Goal: Transaction & Acquisition: Purchase product/service

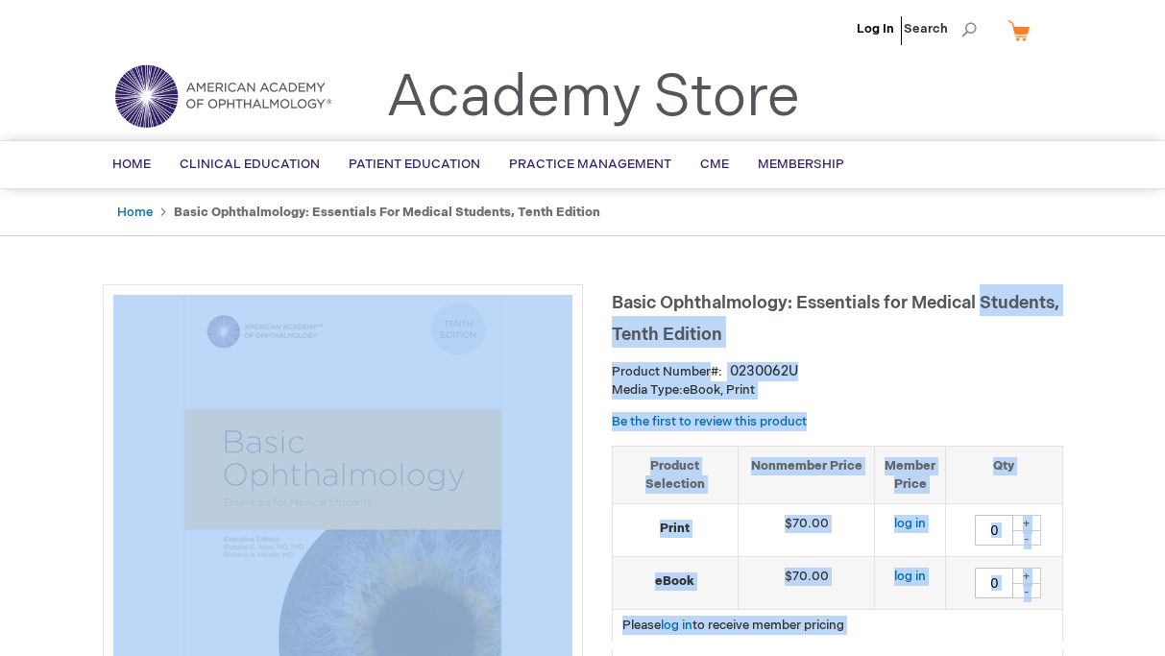
drag, startPoint x: 600, startPoint y: 298, endPoint x: 993, endPoint y: 290, distance: 393.0
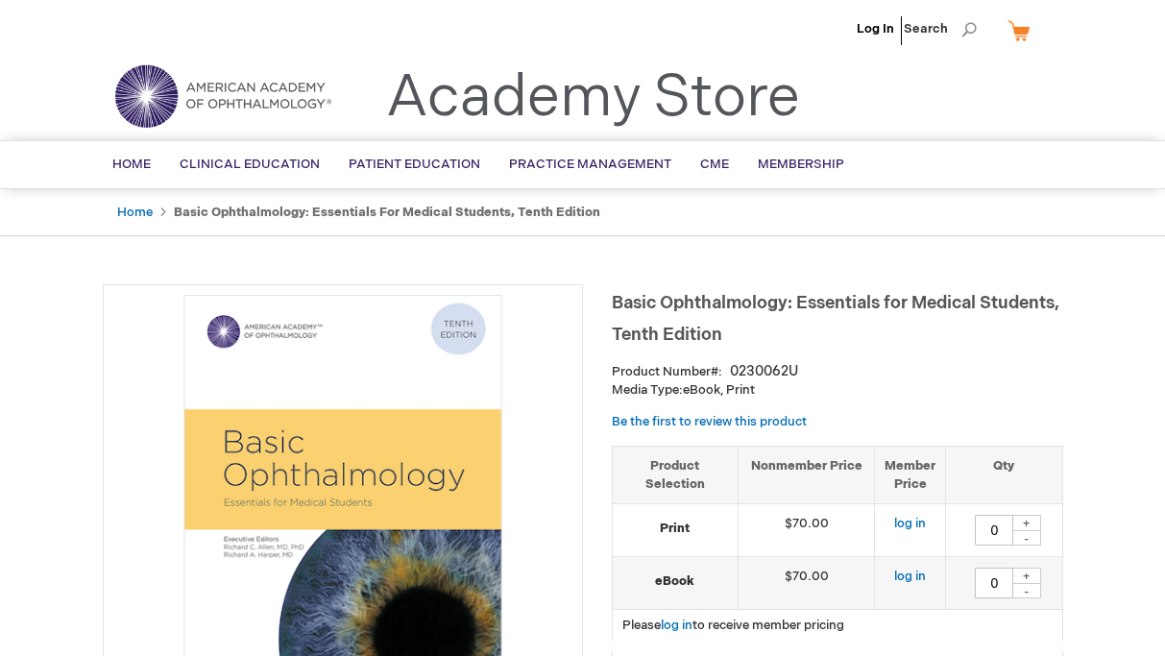
click at [1026, 290] on h1 "Basic Ophthalmology: Essentials for Medical Students, Tenth Edition" at bounding box center [838, 315] width 452 height 63
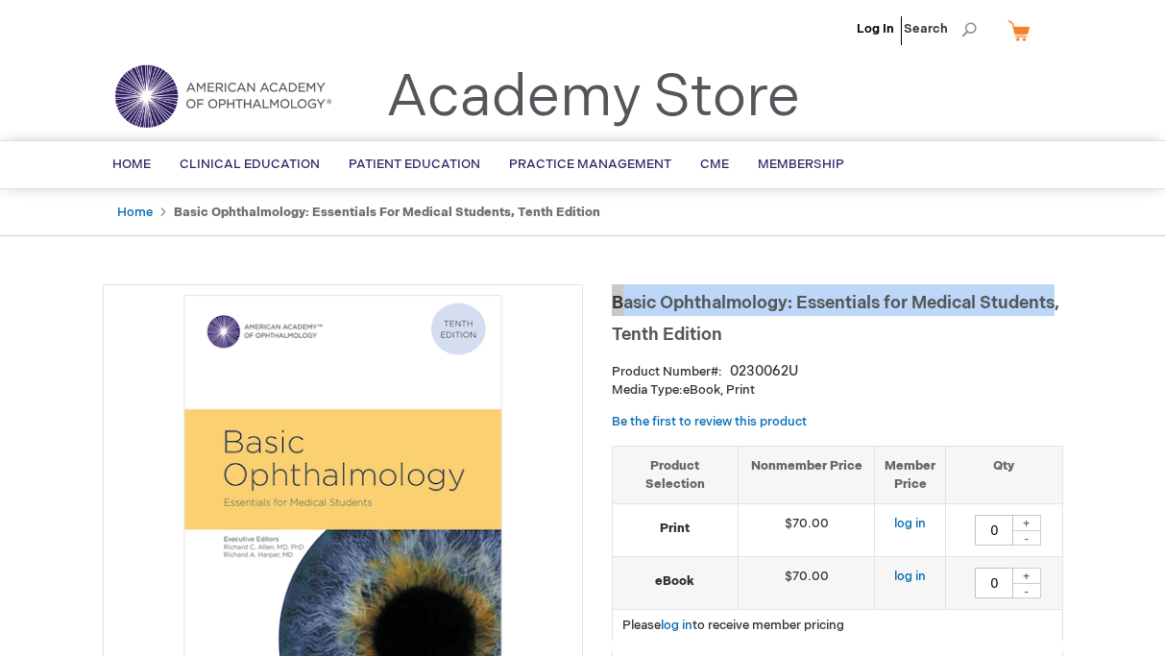
drag, startPoint x: 1059, startPoint y: 301, endPoint x: 613, endPoint y: 302, distance: 445.8
click at [613, 302] on span "Basic Ophthalmology: Essentials for Medical Students, Tenth Edition" at bounding box center [836, 319] width 448 height 52
copy span "Basic Ophthalmology: Essentials for Medical Students"
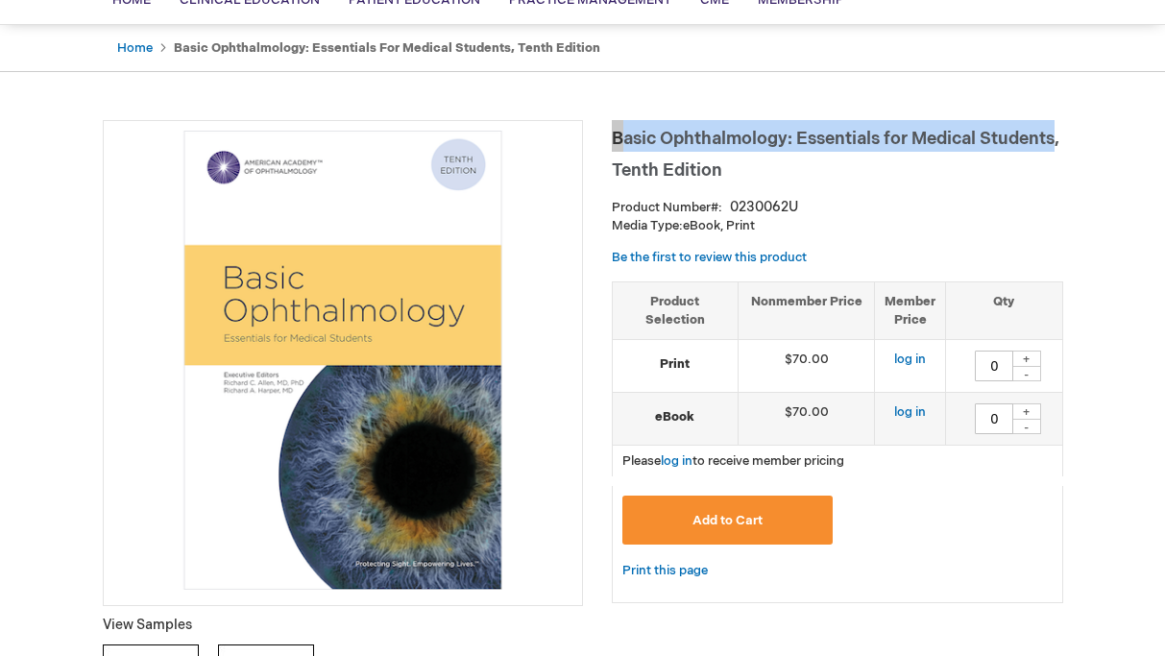
scroll to position [161, 0]
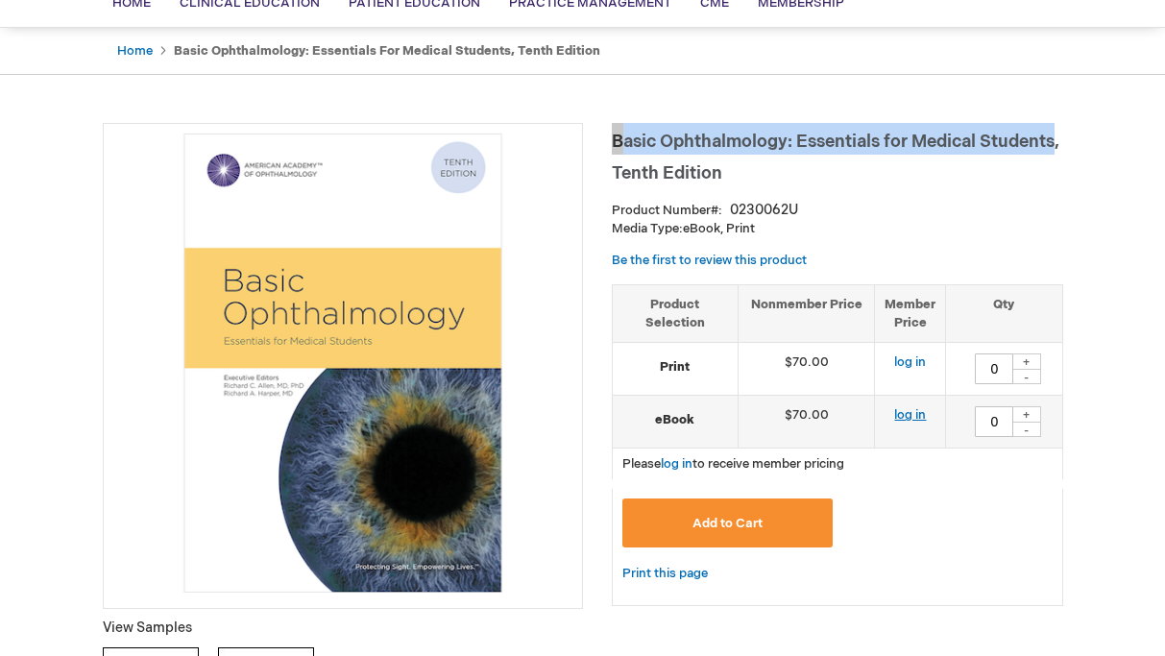
click at [914, 413] on link "log in" at bounding box center [910, 414] width 32 height 15
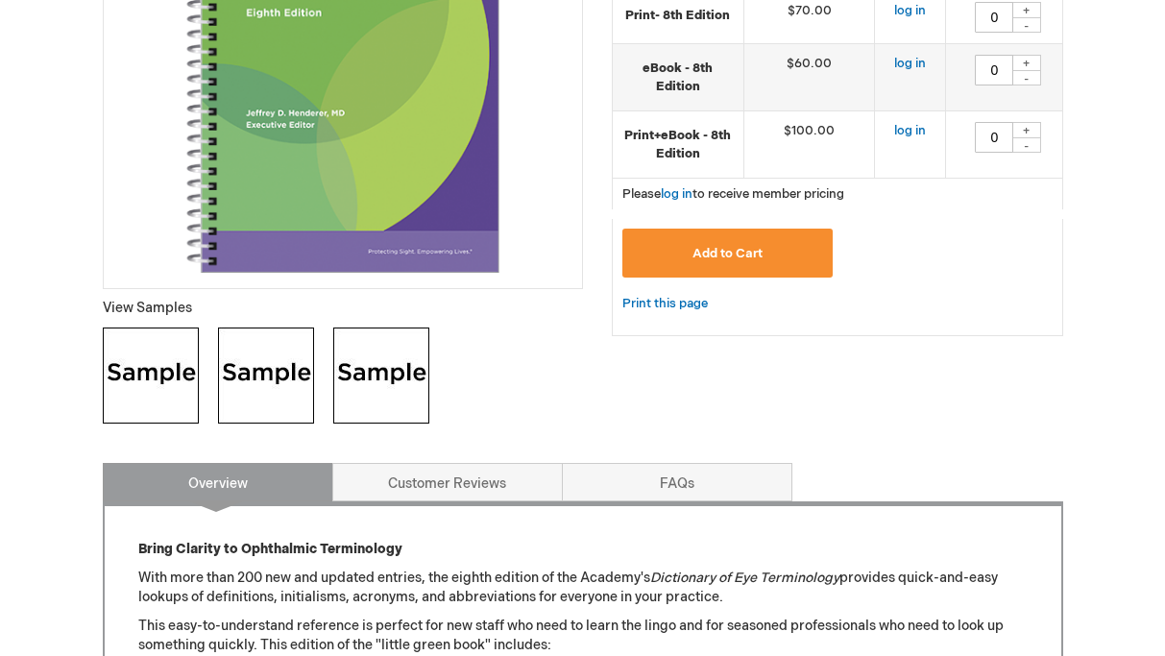
scroll to position [192, 0]
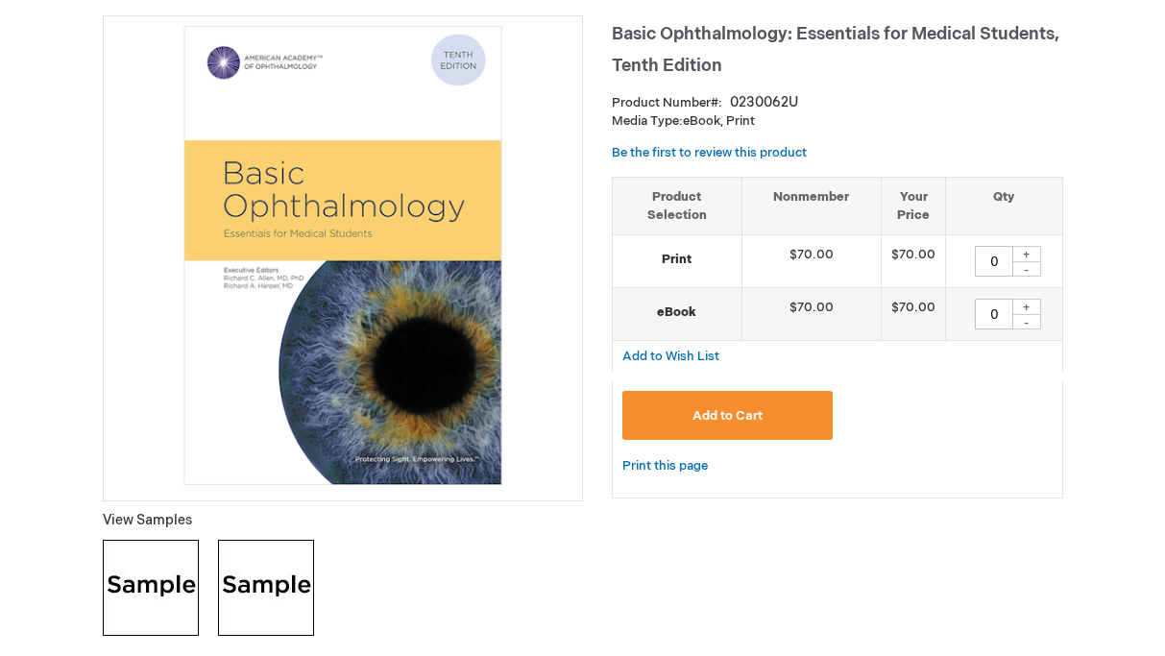
scroll to position [271, 0]
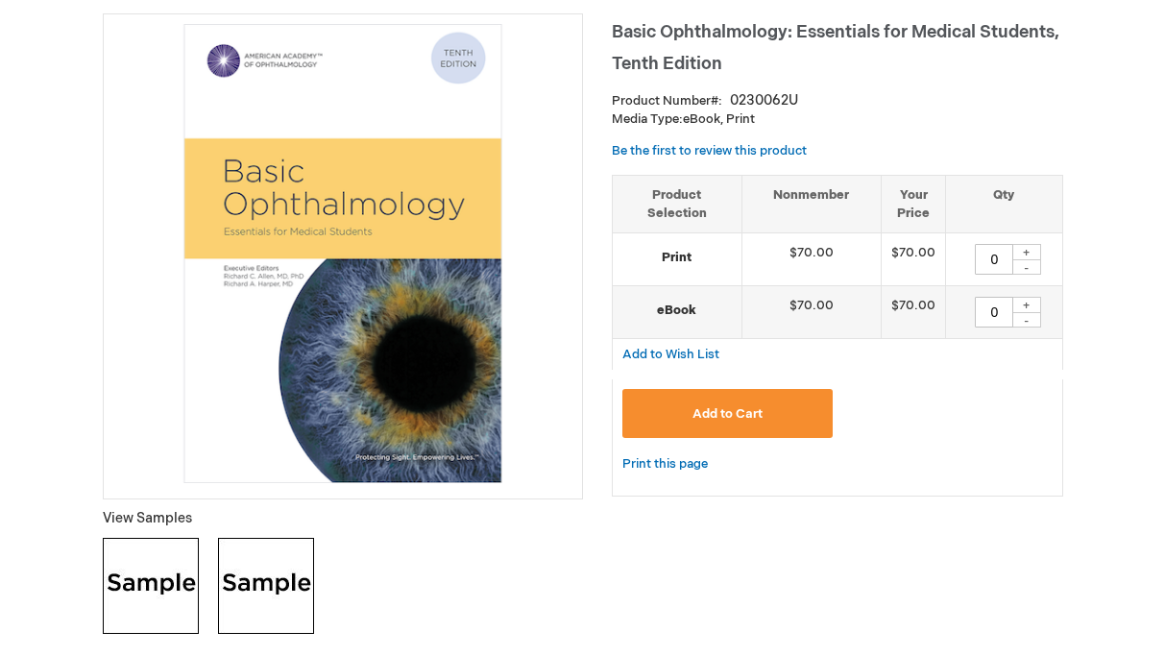
click at [678, 309] on strong "eBook" at bounding box center [678, 311] width 110 height 18
click at [1018, 304] on div "+" at bounding box center [1027, 305] width 29 height 16
type input "1"
click at [796, 414] on button "Add to Cart" at bounding box center [728, 413] width 211 height 49
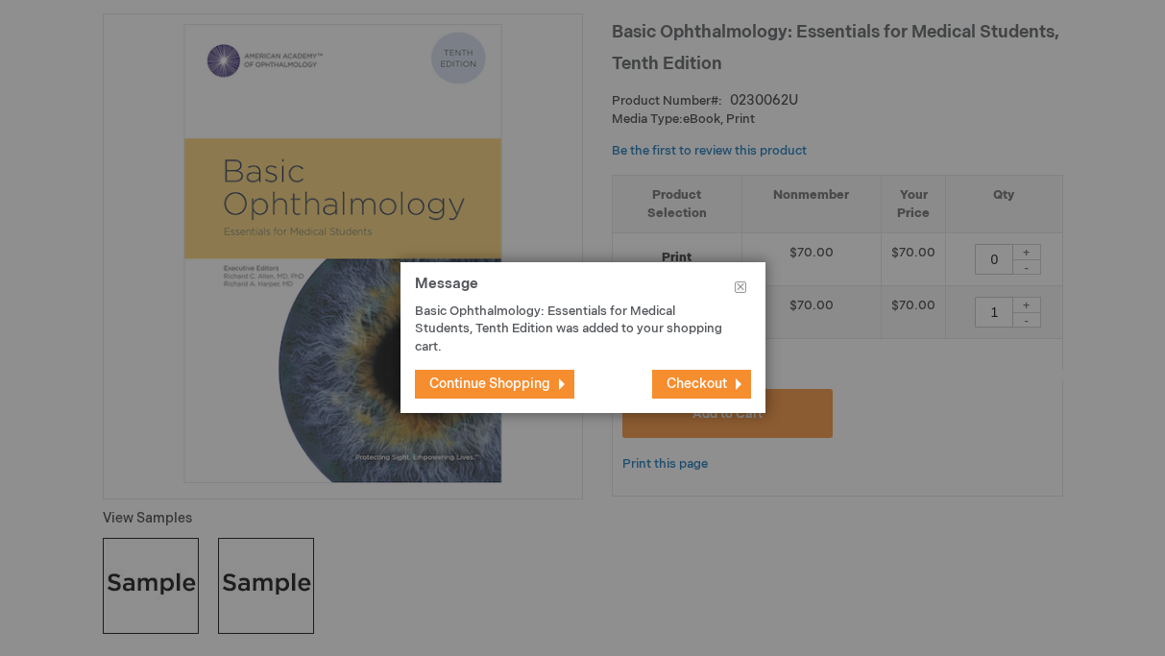
click at [715, 380] on span "Checkout" at bounding box center [697, 384] width 61 height 16
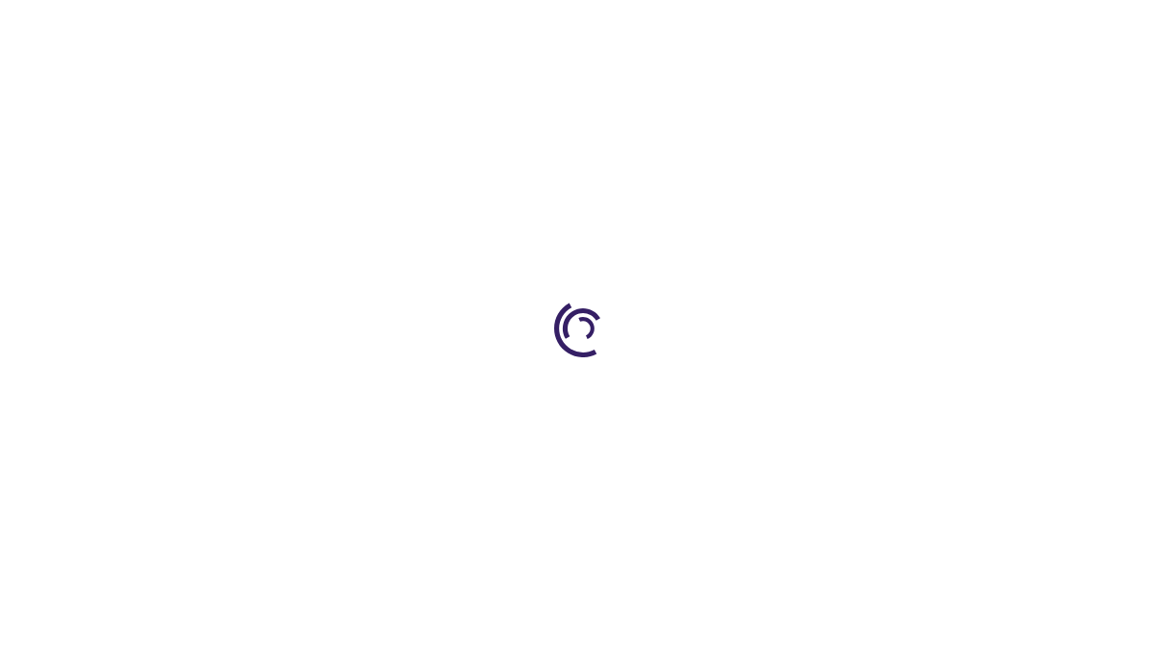
select select "CR"
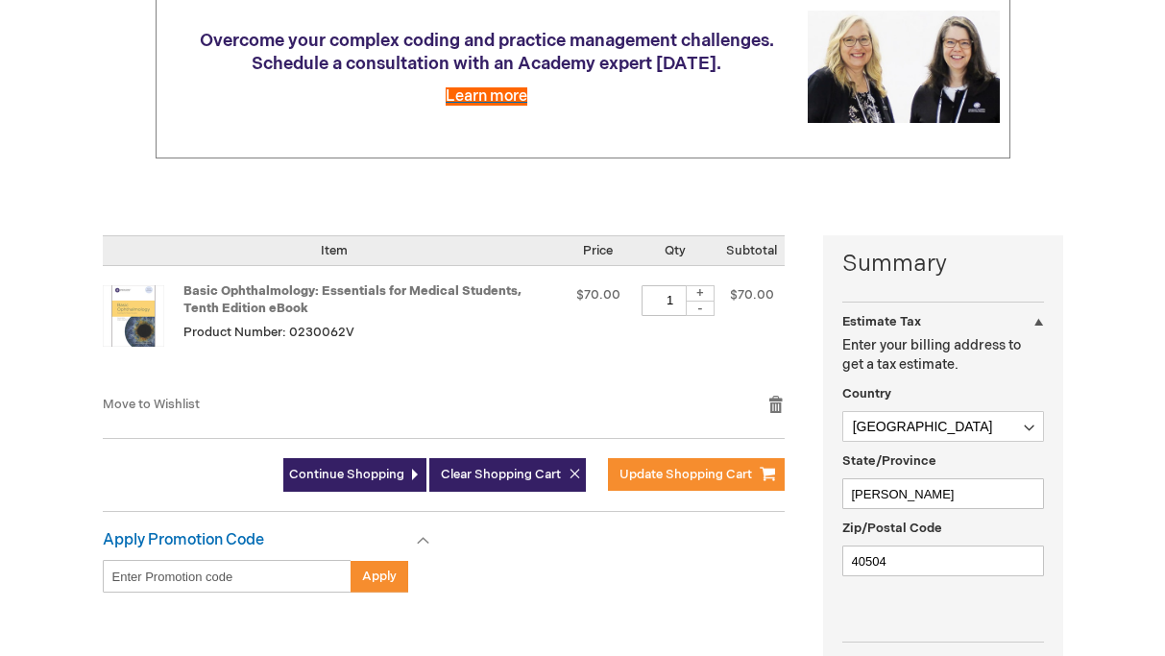
scroll to position [256, 0]
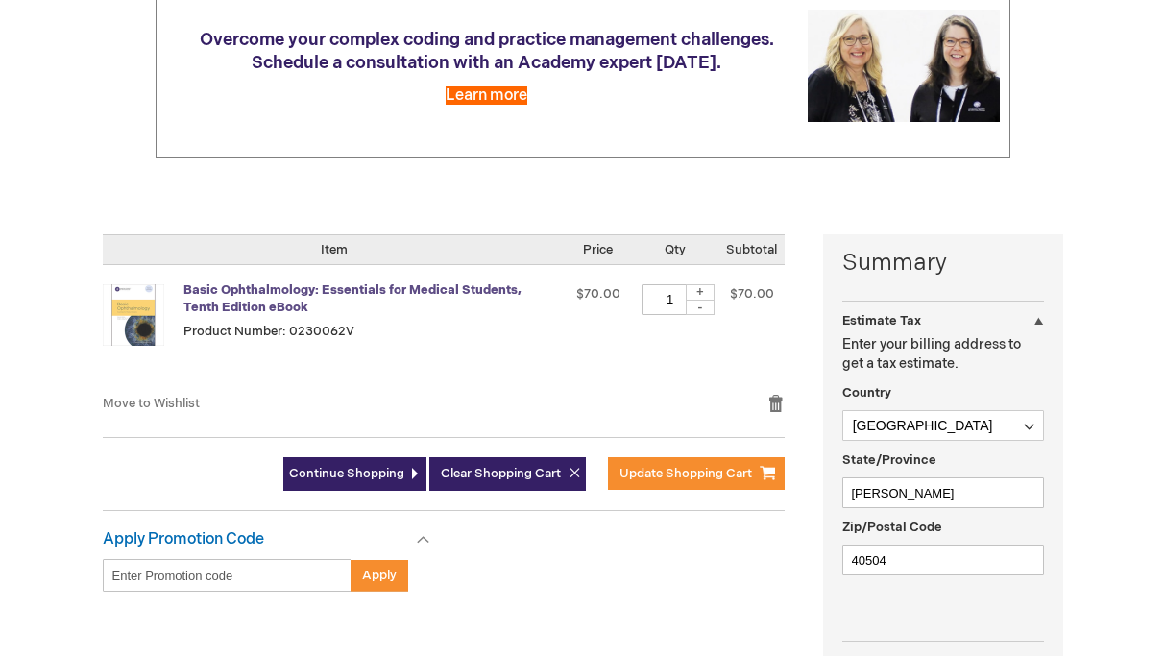
click at [411, 286] on link "Basic Ophthalmology: Essentials for Medical Students, Tenth Edition eBook" at bounding box center [352, 299] width 338 height 34
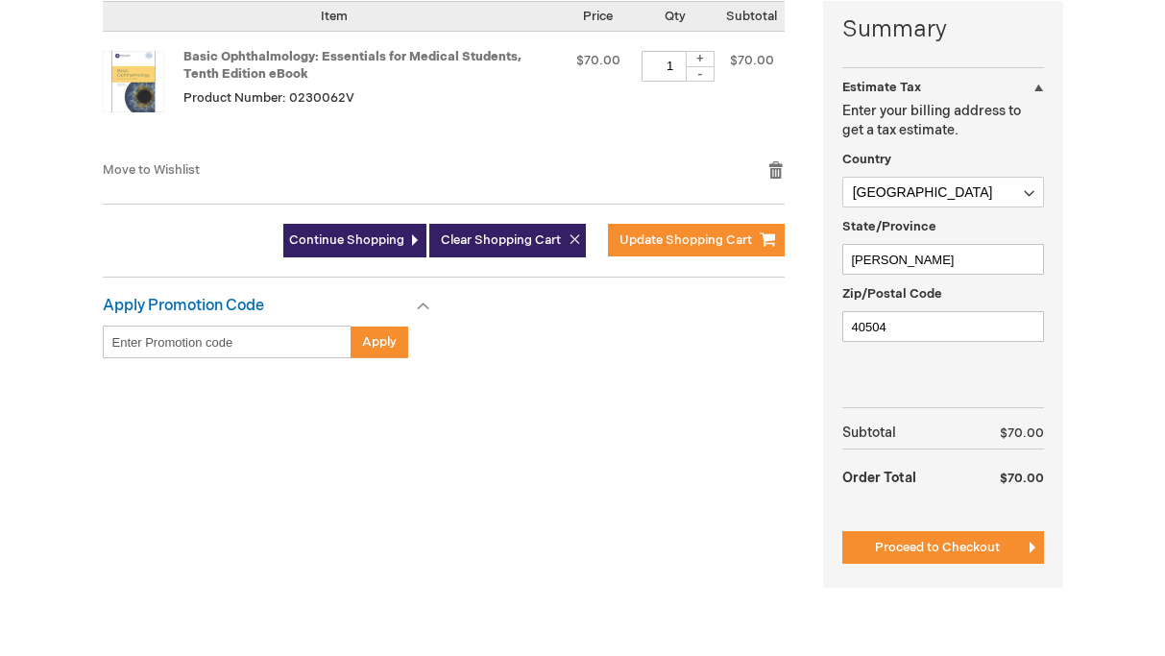
scroll to position [504, 0]
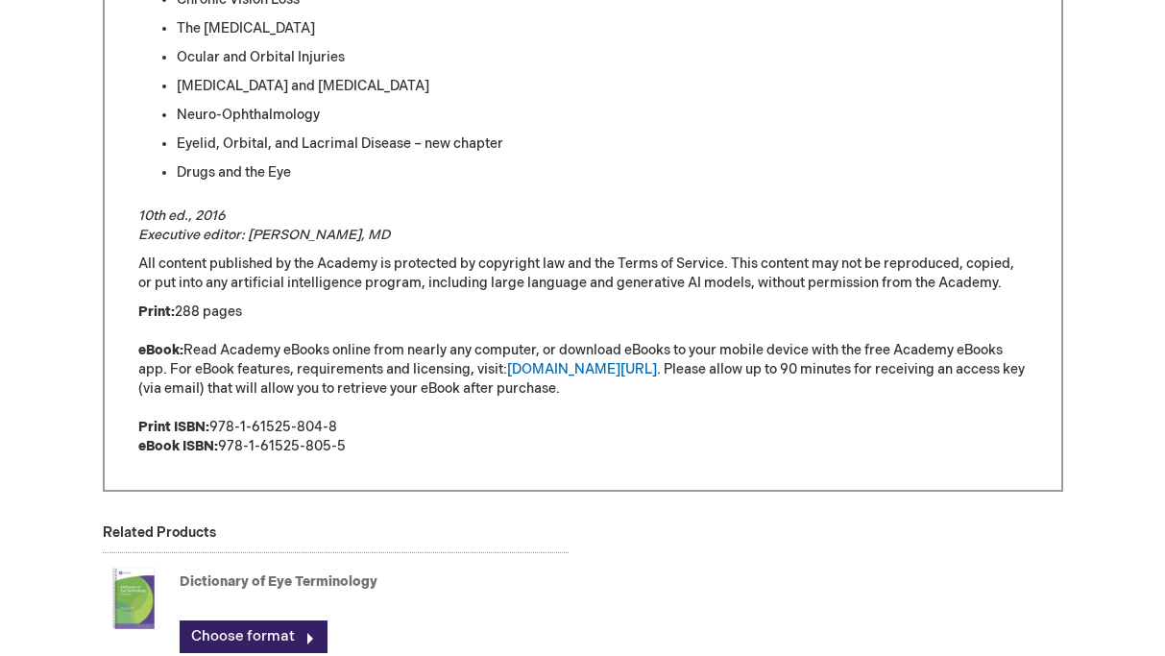
scroll to position [1320, 0]
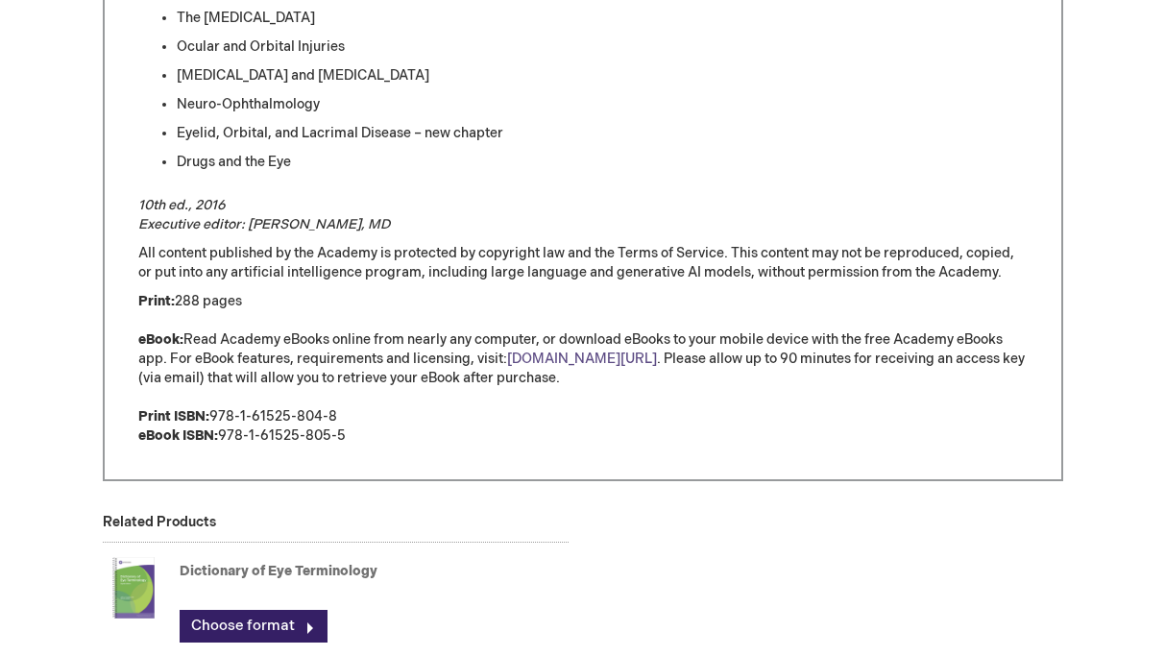
click at [573, 358] on link "[DOMAIN_NAME][URL]" at bounding box center [582, 359] width 150 height 16
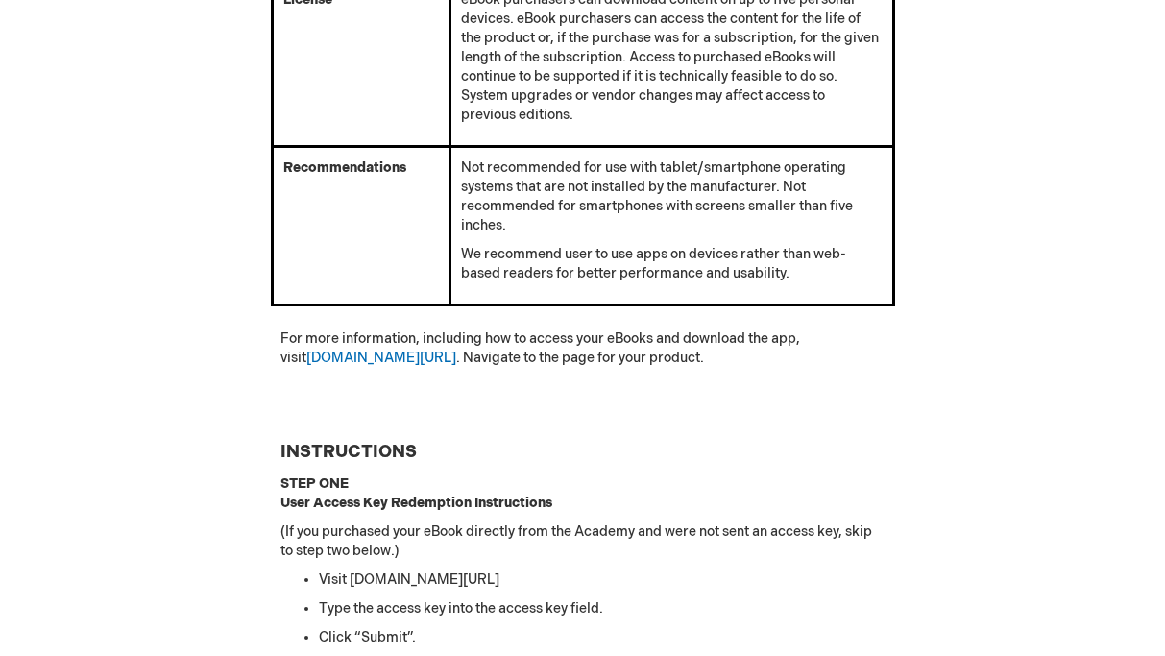
scroll to position [757, 0]
